Goal: Information Seeking & Learning: Learn about a topic

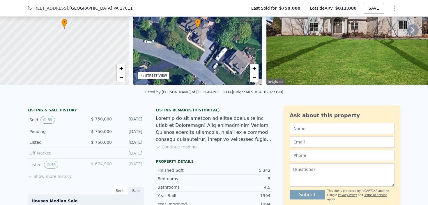
scroll to position [69, 0]
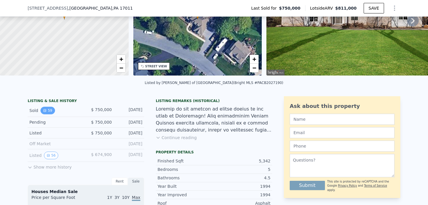
click at [52, 110] on button "59" at bounding box center [47, 111] width 14 height 8
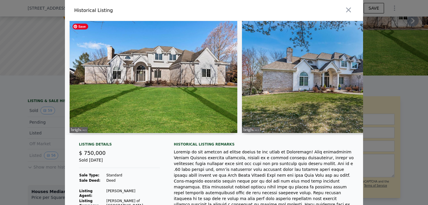
click at [135, 88] on img at bounding box center [154, 77] width 168 height 112
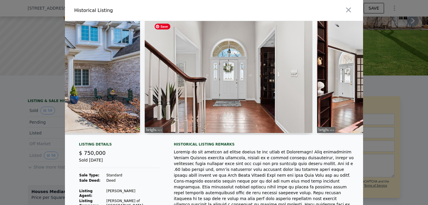
scroll to position [0, 961]
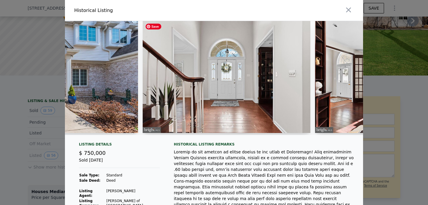
click at [244, 69] on img at bounding box center [227, 77] width 168 height 112
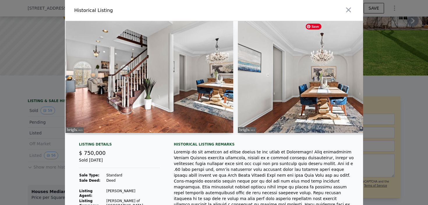
scroll to position [0, 1727]
click at [114, 126] on img at bounding box center [150, 77] width 168 height 112
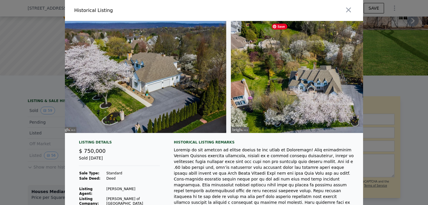
scroll to position [0, 9884]
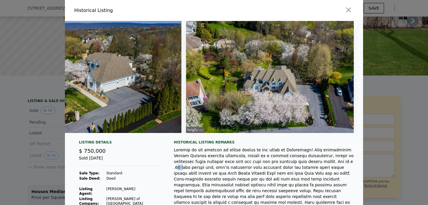
drag, startPoint x: 322, startPoint y: 162, endPoint x: 330, endPoint y: 162, distance: 7.6
drag, startPoint x: 83, startPoint y: 151, endPoint x: 102, endPoint y: 151, distance: 19.5
click at [102, 151] on span "$ 750,000" at bounding box center [92, 151] width 27 height 6
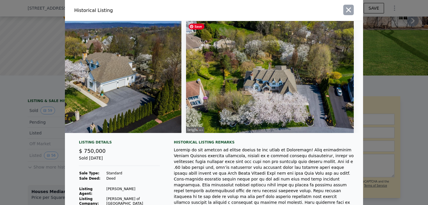
click at [350, 10] on icon "button" at bounding box center [349, 10] width 8 height 8
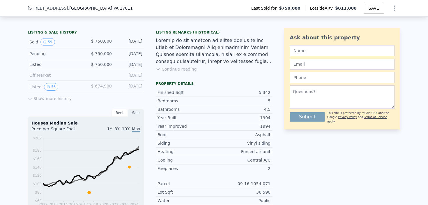
scroll to position [146, 0]
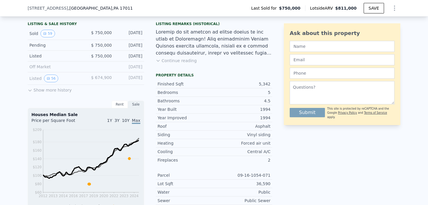
click at [36, 91] on button "Show more history" at bounding box center [50, 89] width 44 height 8
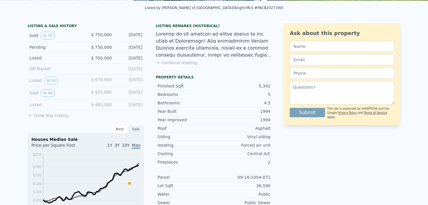
scroll to position [0, 0]
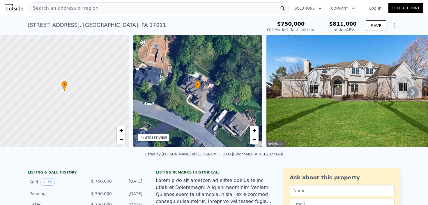
click at [92, 7] on div "Search an address or region" at bounding box center [158, 8] width 261 height 12
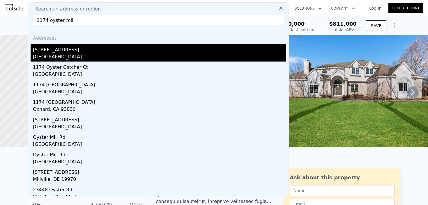
type input "1174 oyster mill"
click at [74, 51] on div "[STREET_ADDRESS]" at bounding box center [159, 48] width 253 height 9
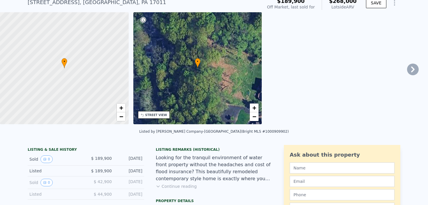
scroll to position [70, 0]
